Goal: Task Accomplishment & Management: Manage account settings

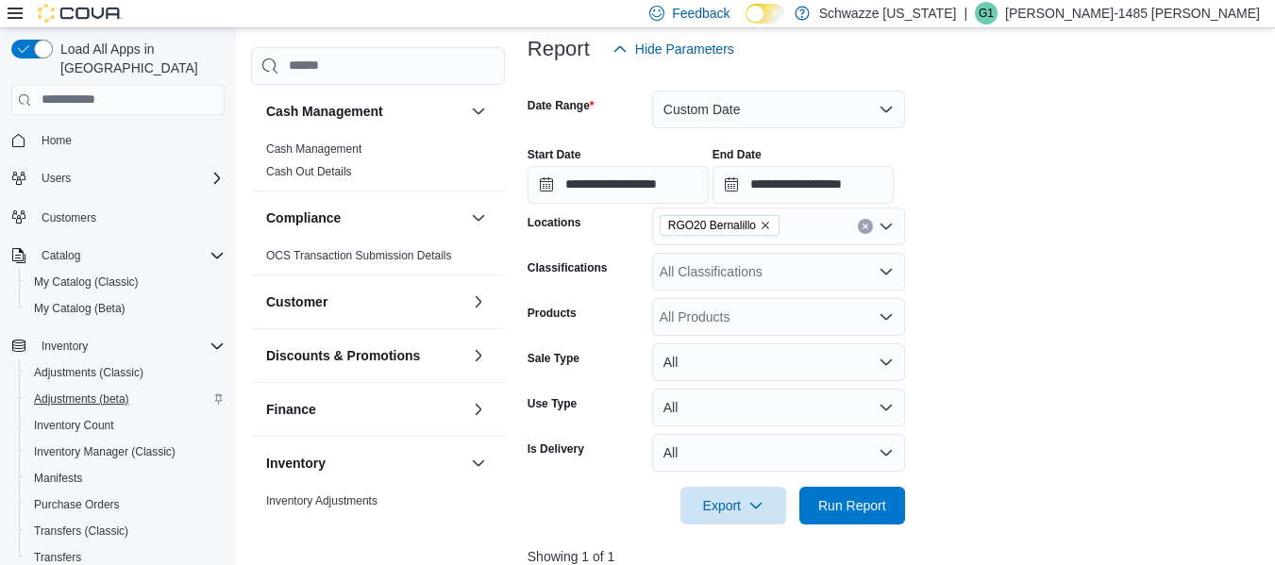
scroll to position [0, 480]
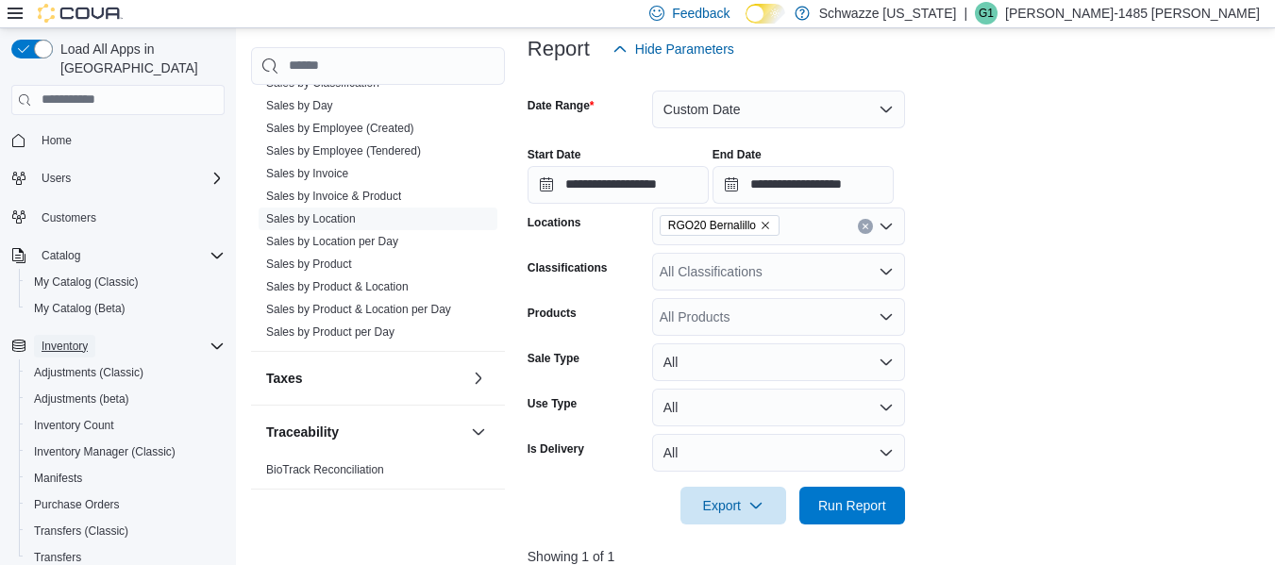
click at [76, 339] on span "Inventory" at bounding box center [65, 346] width 46 height 15
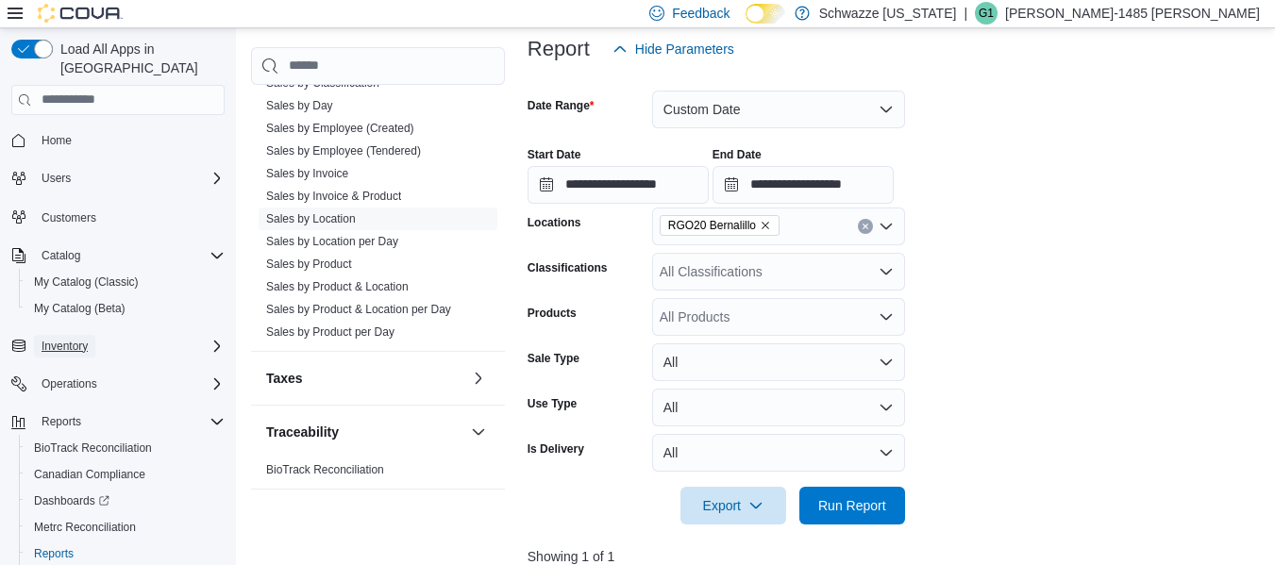
click at [73, 339] on span "Inventory" at bounding box center [65, 346] width 46 height 15
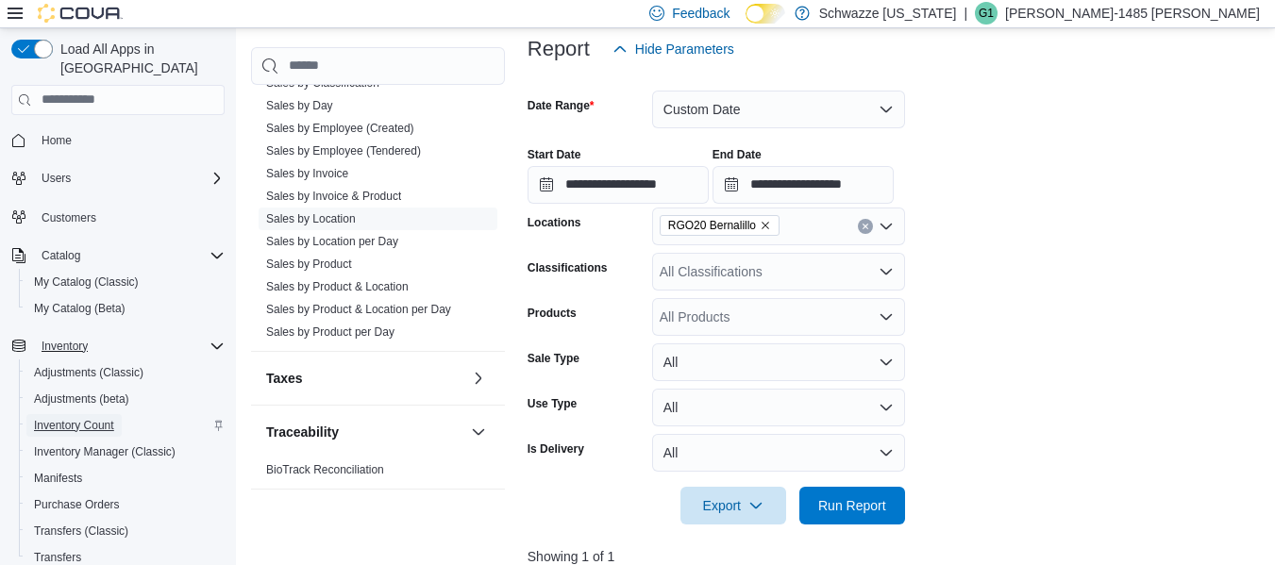
click at [99, 418] on span "Inventory Count" at bounding box center [74, 425] width 80 height 15
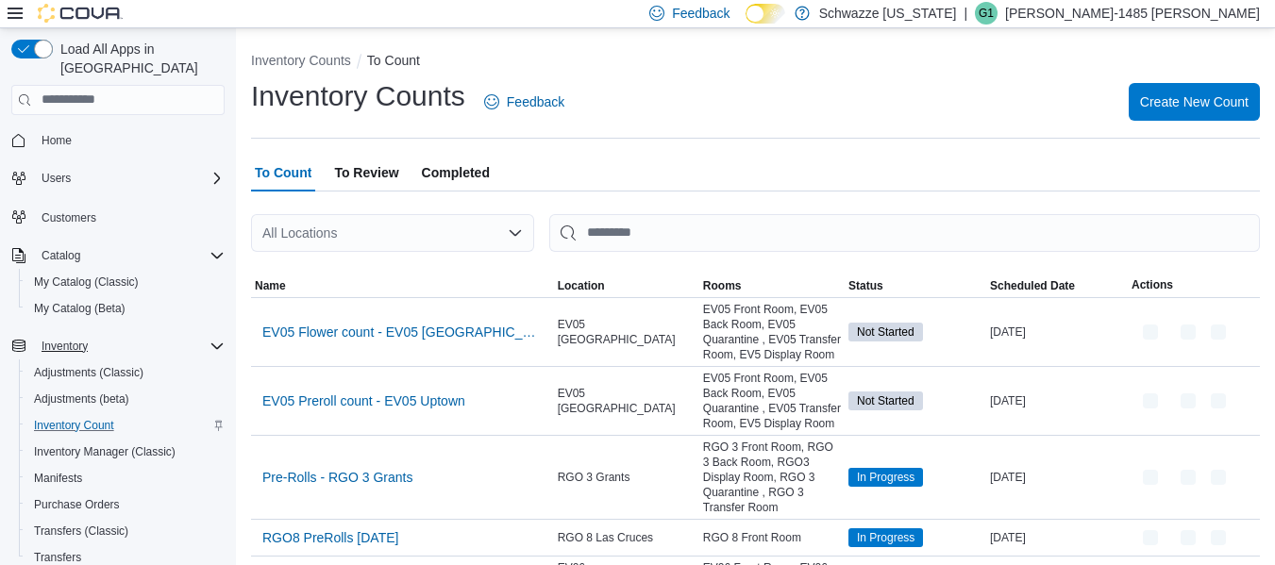
click at [425, 241] on div "All Locations" at bounding box center [392, 233] width 283 height 38
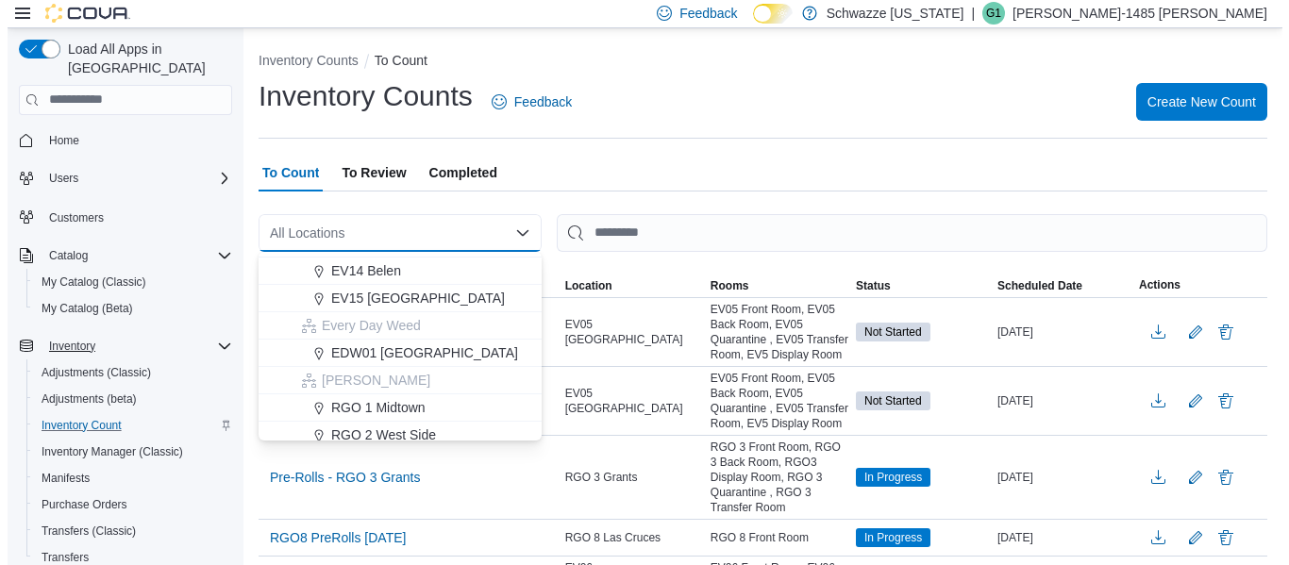
scroll to position [755, 0]
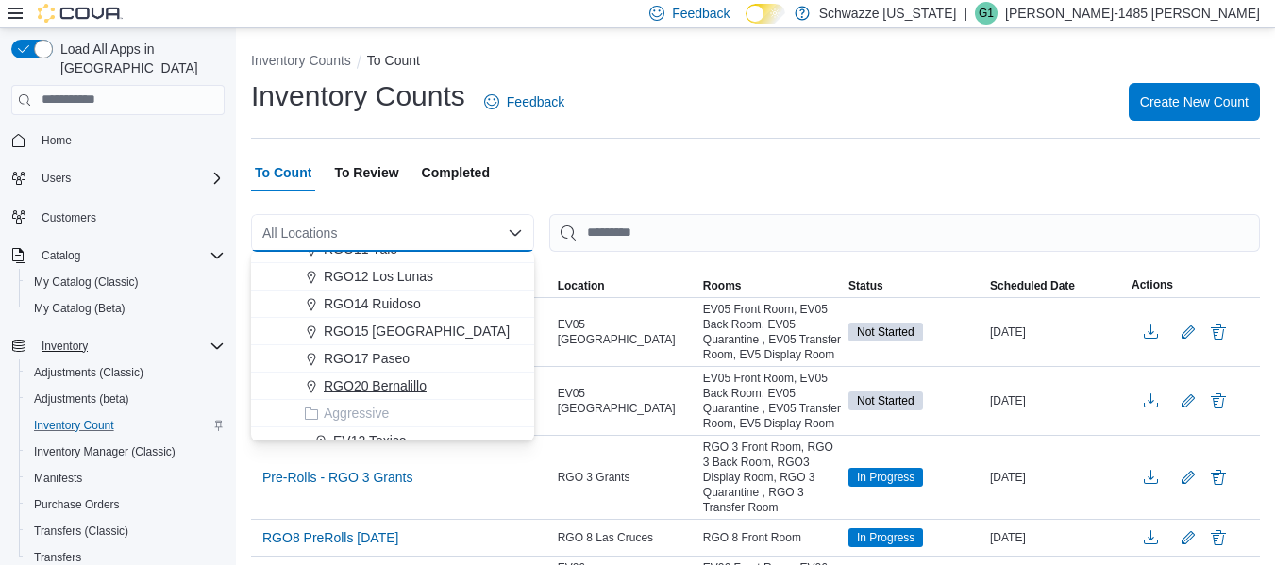
click at [417, 377] on span "RGO20 Bernalillo" at bounding box center [375, 386] width 103 height 19
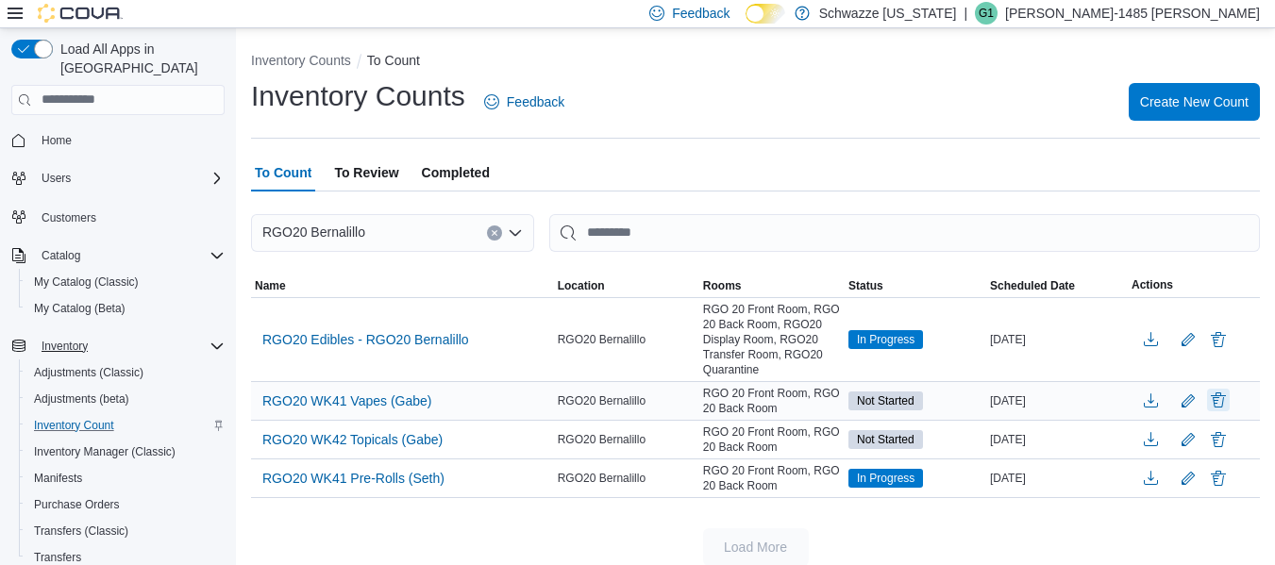
click at [1230, 402] on button "Delete" at bounding box center [1218, 400] width 23 height 23
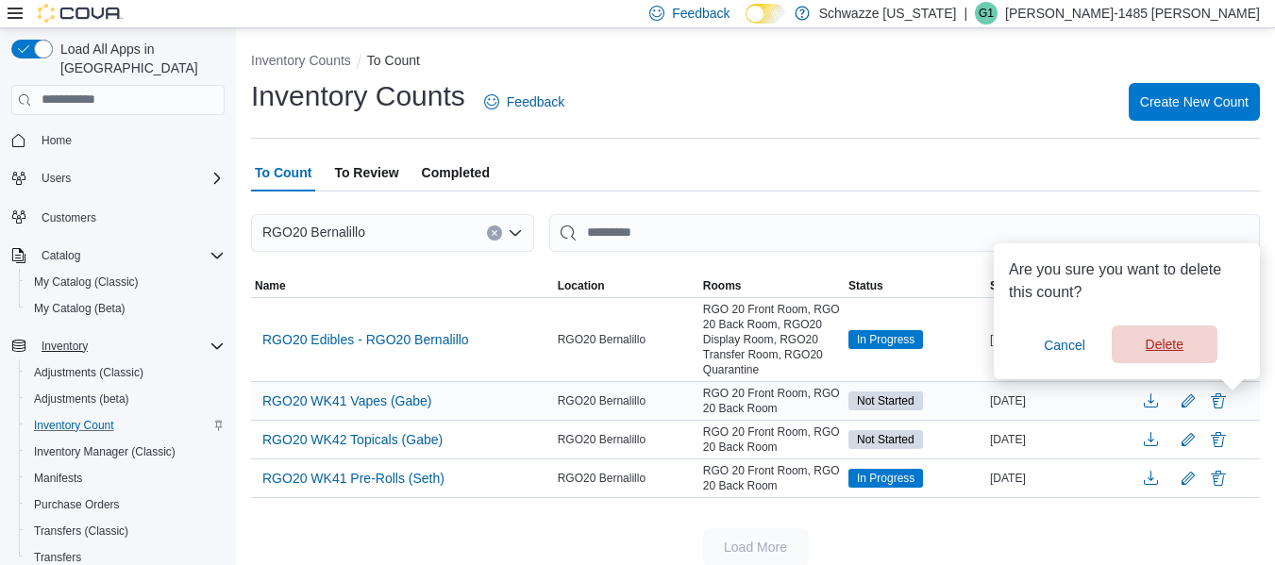
click at [1184, 357] on span "Delete" at bounding box center [1164, 345] width 83 height 38
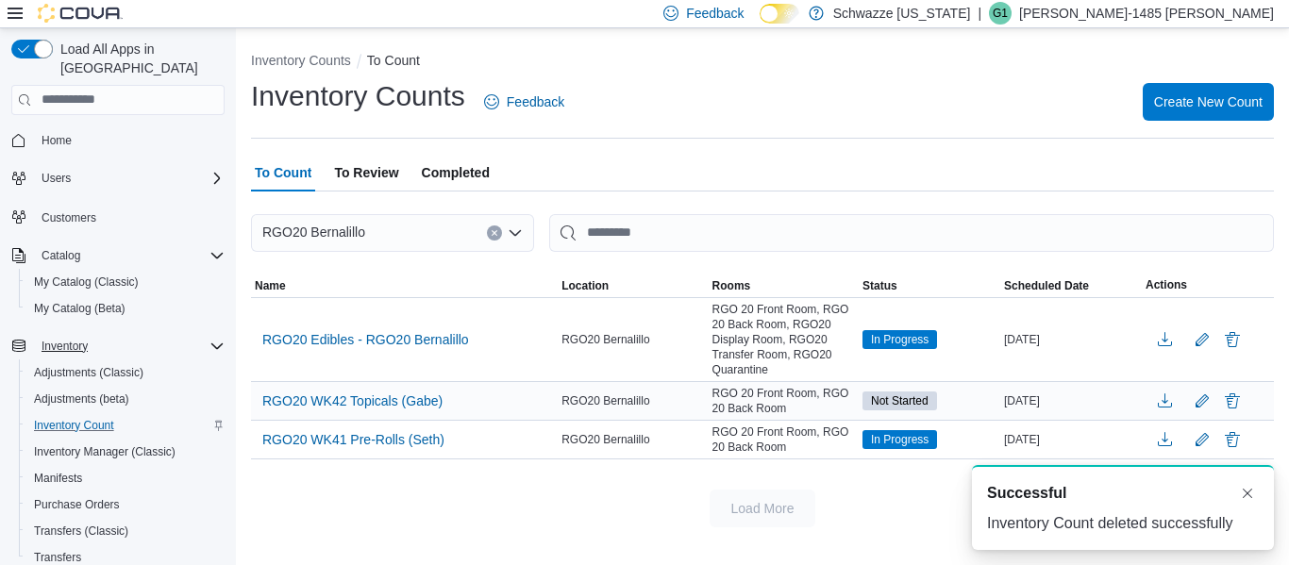
scroll to position [0, 0]
click at [1238, 404] on button "Delete" at bounding box center [1232, 400] width 23 height 23
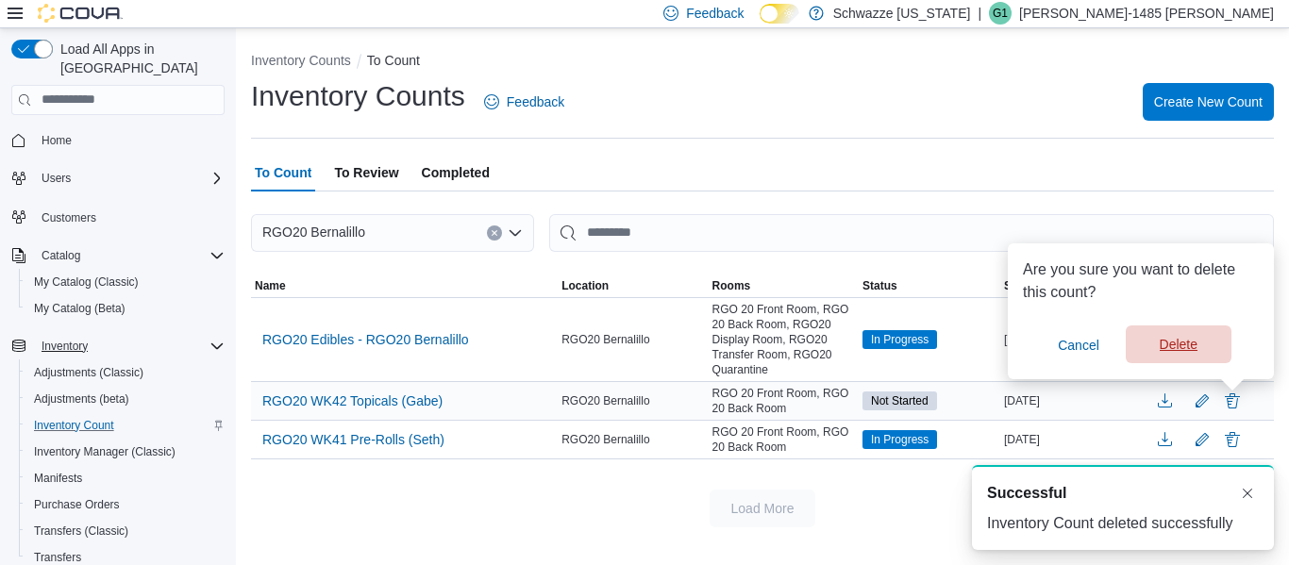
click at [1197, 346] on span "Delete" at bounding box center [1179, 344] width 38 height 19
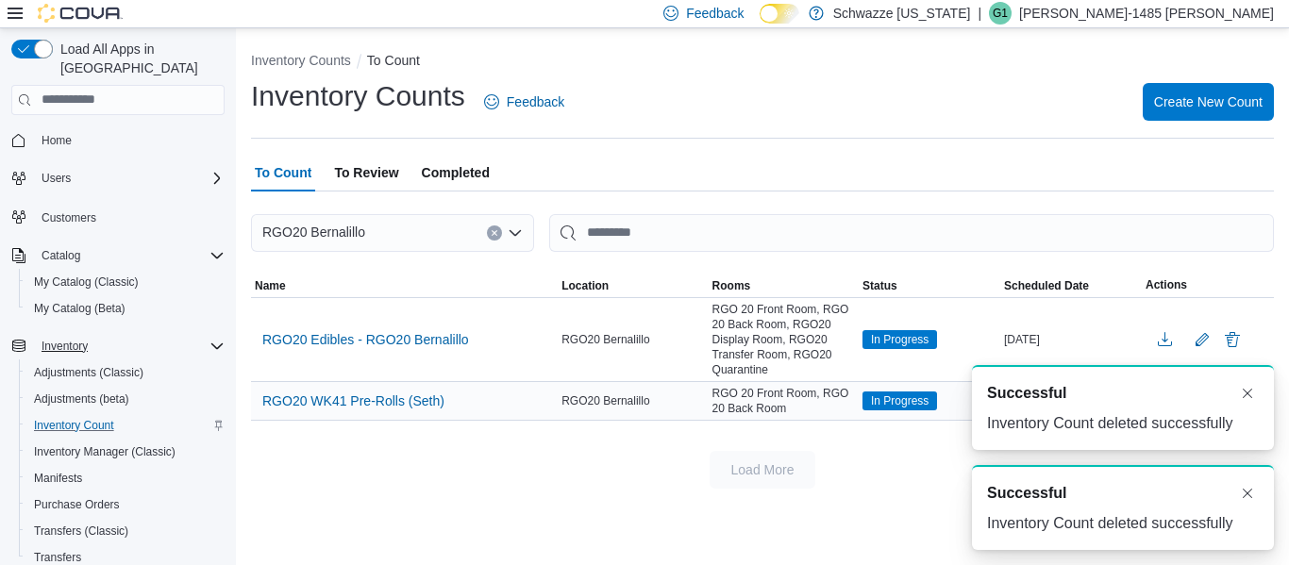
click at [483, 484] on div "Load More" at bounding box center [762, 470] width 1023 height 38
